Goal: Use online tool/utility: Utilize a website feature to perform a specific function

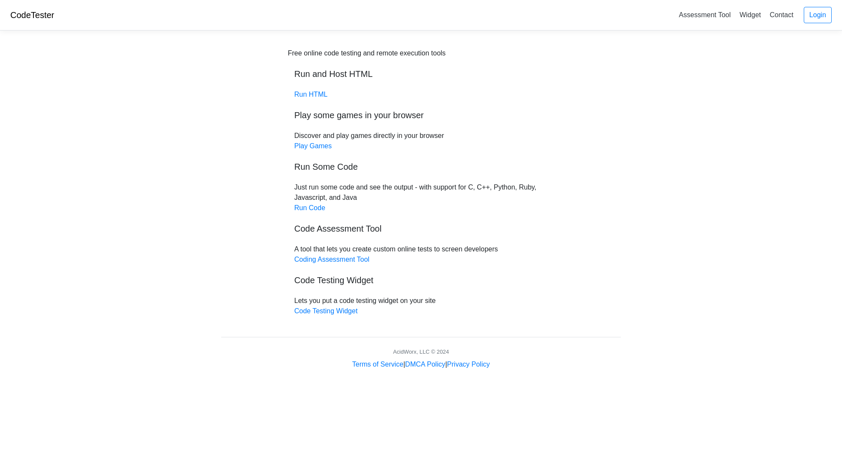
click at [130, 282] on body "CodeTester Assessment Tool Widget Contact Login Free online code testing and re…" at bounding box center [421, 185] width 842 height 370
click at [315, 209] on link "Run Code" at bounding box center [309, 207] width 31 height 7
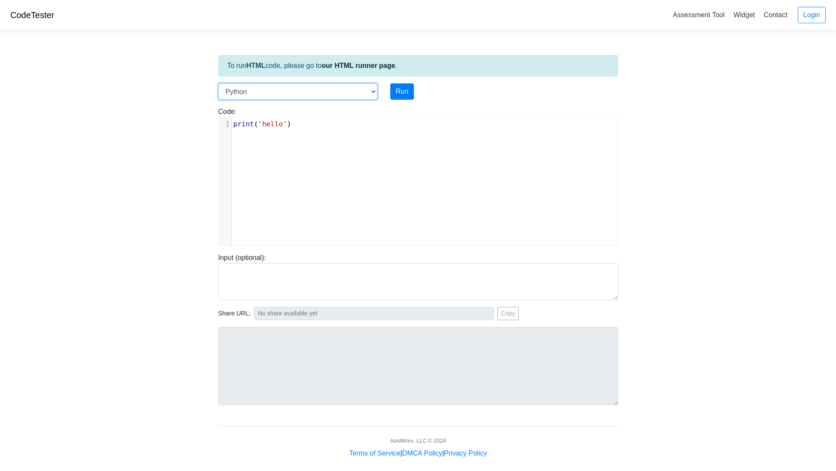
click at [328, 87] on select "C C++ Go Java Javascript Python Ruby" at bounding box center [297, 91] width 159 height 16
select select "c"
click at [218, 83] on select "C C++ Go Java Javascript Python Ruby" at bounding box center [297, 91] width 159 height 16
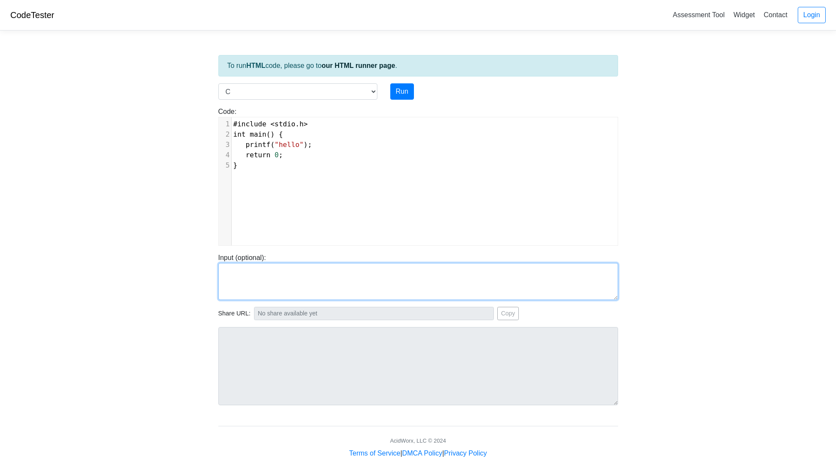
click at [245, 269] on textarea at bounding box center [418, 281] width 400 height 37
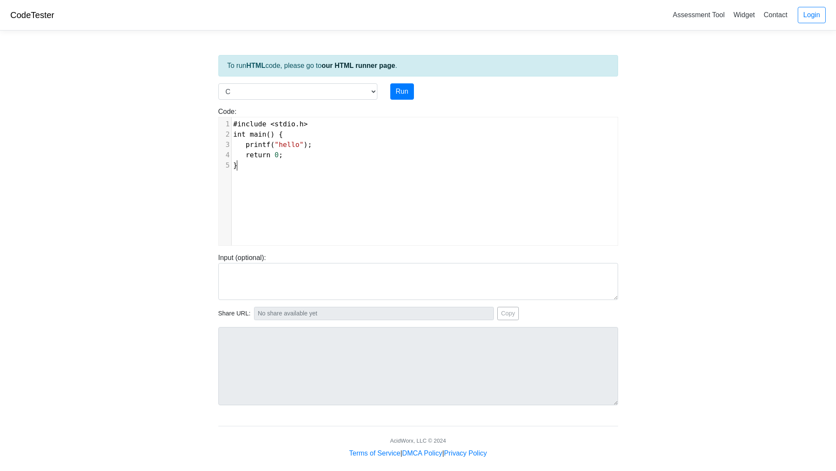
scroll to position [3, 0]
type textarea "#include <stdio.h> int main() { printf("hello"); return 0; }"
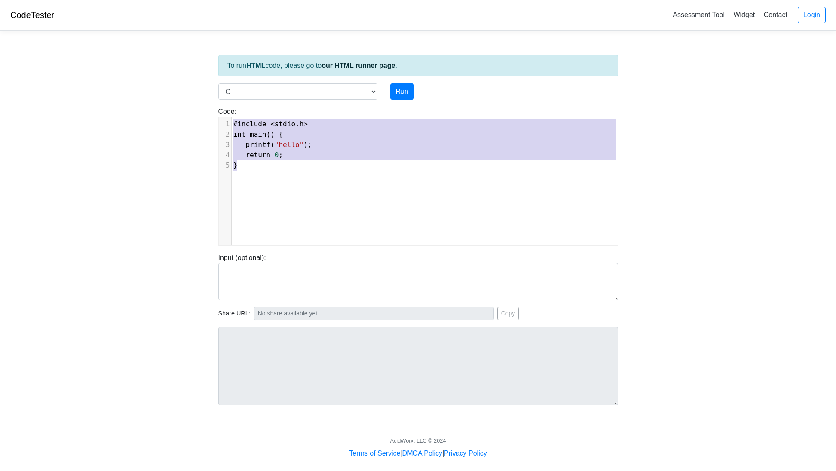
drag, startPoint x: 244, startPoint y: 166, endPoint x: 203, endPoint y: 101, distance: 76.1
click at [203, 101] on body "CodeTester Assessment Tool Widget Contact Login To run HTML code, please go to …" at bounding box center [418, 229] width 836 height 459
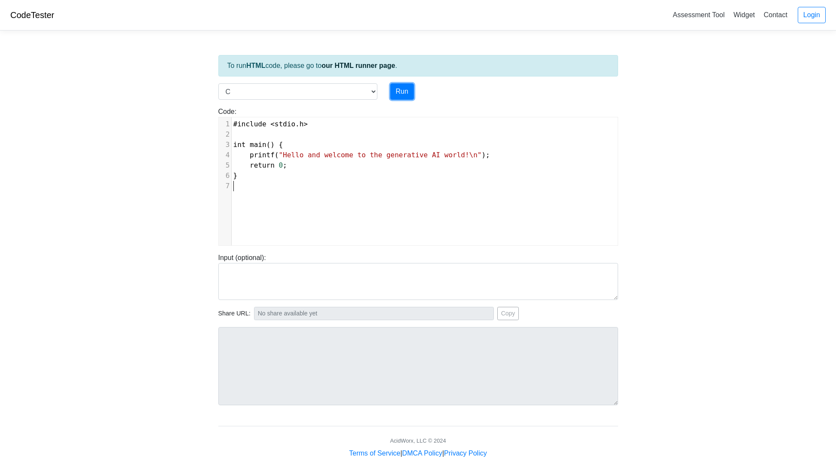
drag, startPoint x: 403, startPoint y: 91, endPoint x: 407, endPoint y: 100, distance: 10.4
click at [403, 91] on button "Run" at bounding box center [402, 91] width 24 height 16
type input "[URL][DOMAIN_NAME]"
type textarea "Stdout: Hello and welcome to the generative AI world!"
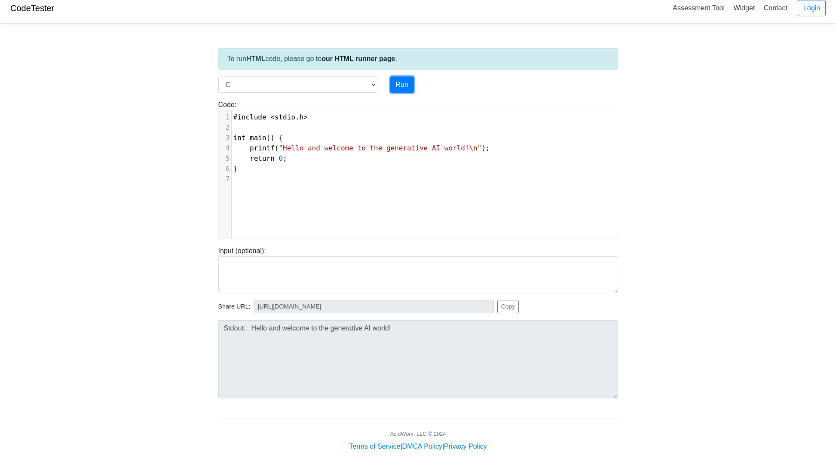
scroll to position [8, 0]
